Goal: Register for event/course

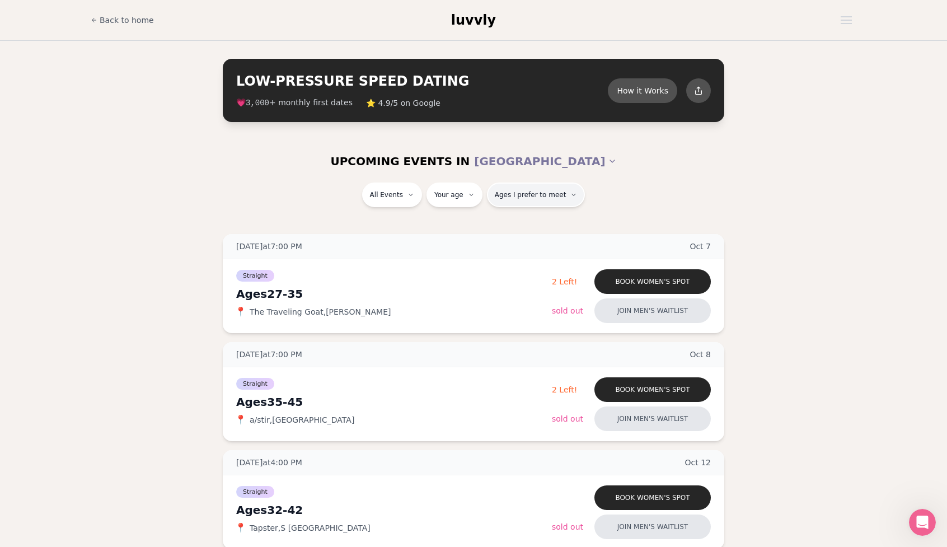
click at [573, 199] on button "Ages I prefer to meet" at bounding box center [536, 194] width 99 height 25
type input "**"
click at [542, 191] on span "Ages I prefer to meet" at bounding box center [565, 194] width 72 height 9
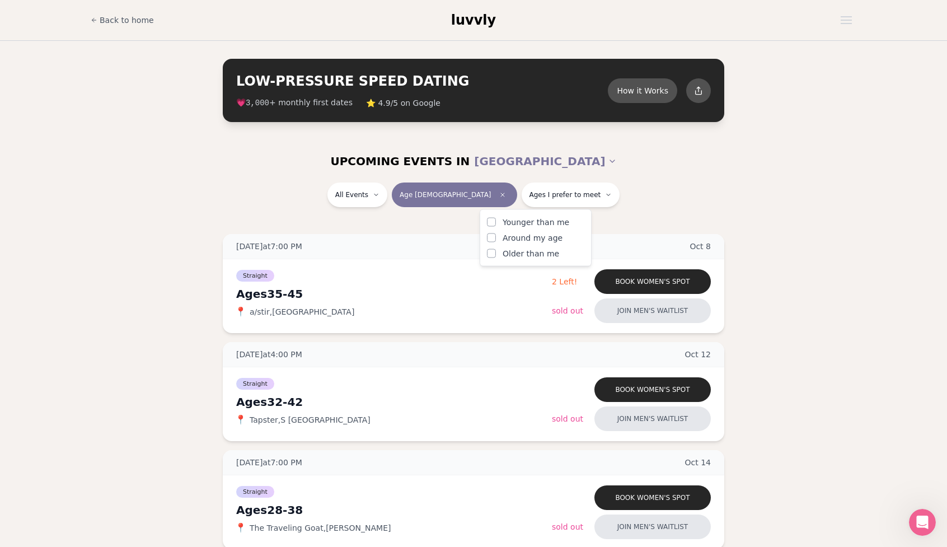
click at [492, 238] on button "Around my age" at bounding box center [491, 237] width 9 height 9
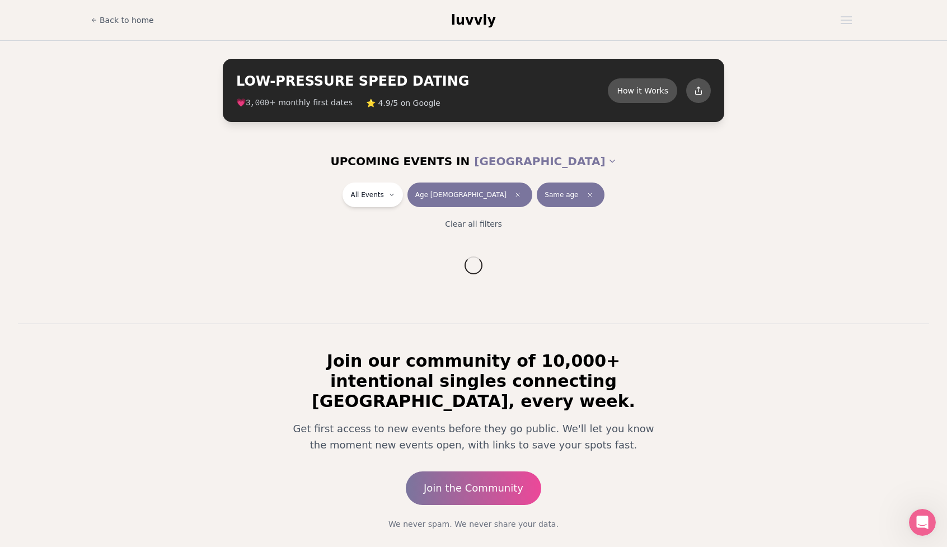
click at [608, 201] on div "All Events Age [DEMOGRAPHIC_DATA] Same age" at bounding box center [473, 196] width 627 height 29
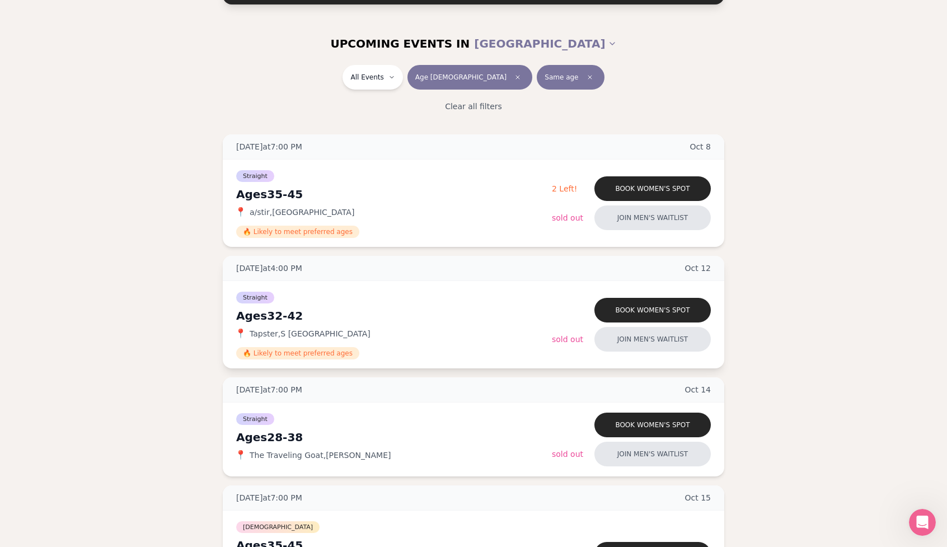
scroll to position [30, 0]
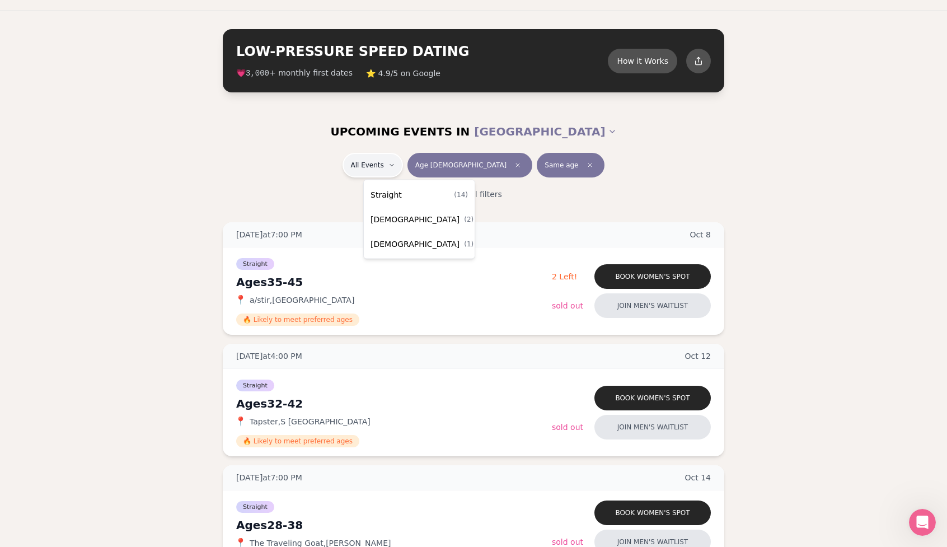
click at [431, 198] on div "Straight ( 14 )" at bounding box center [419, 194] width 106 height 25
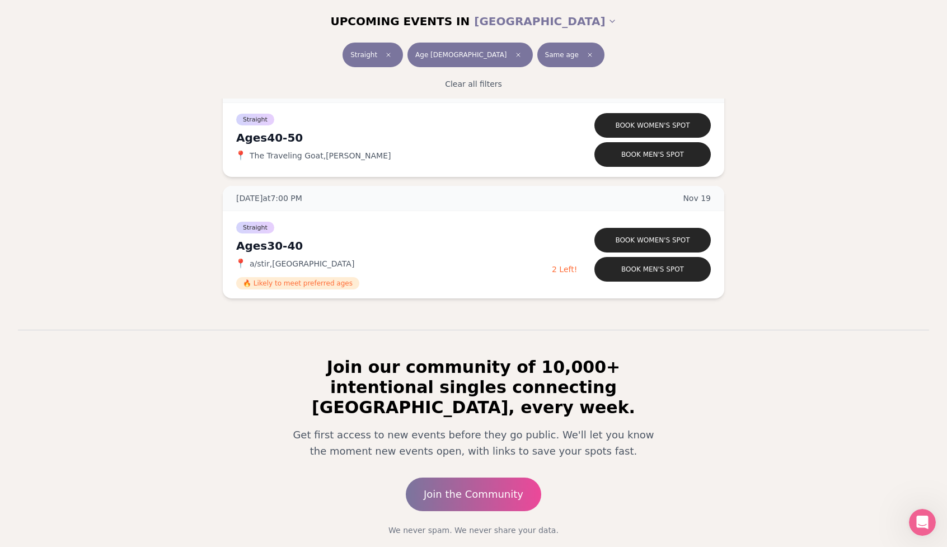
scroll to position [1647, 0]
